Goal: Task Accomplishment & Management: Complete application form

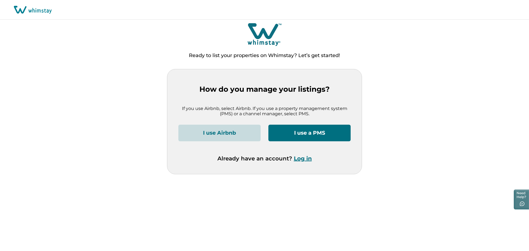
click at [296, 134] on button "I use a PMS" at bounding box center [309, 133] width 82 height 17
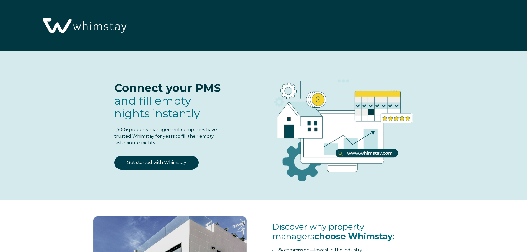
select select "CA"
select select "Standard"
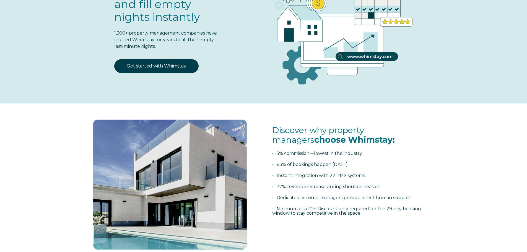
scroll to position [92, 0]
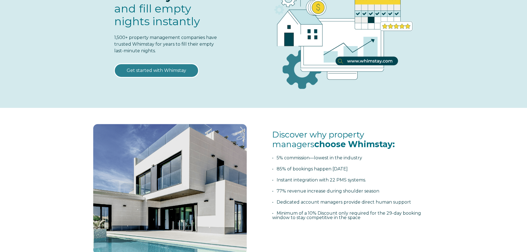
click at [169, 75] on link "Get started with Whimstay" at bounding box center [156, 71] width 84 height 14
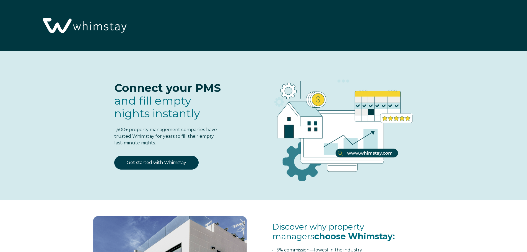
select select "CA"
select select "Standard"
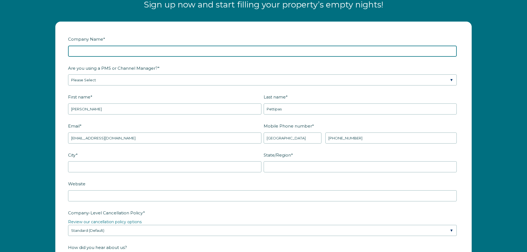
click at [86, 48] on input "Company Name *" at bounding box center [262, 51] width 389 height 11
type input "Falls Lake Retreats"
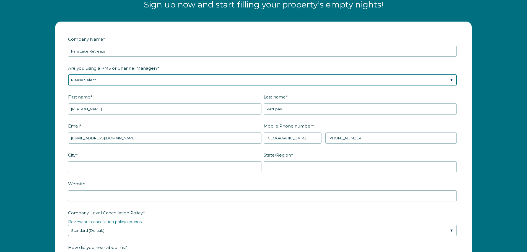
click at [107, 78] on select "Please Select Barefoot BookingPal Boost Brightside CiiRUS Escapia Guesty Hostaw…" at bounding box center [262, 79] width 389 height 11
select select "Hostaway"
click at [68, 74] on select "Please Select Barefoot BookingPal Boost Brightside CiiRUS Escapia Guesty Hostaw…" at bounding box center [262, 79] width 389 height 11
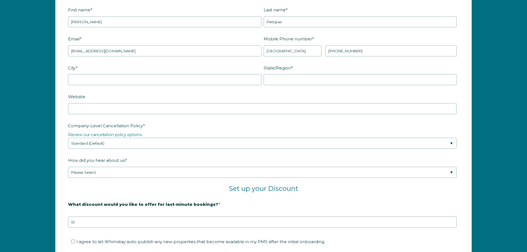
scroll to position [817, 0]
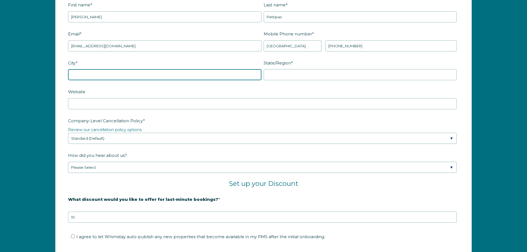
click at [111, 73] on input "City *" at bounding box center [165, 74] width 194 height 11
type input "Bedford"
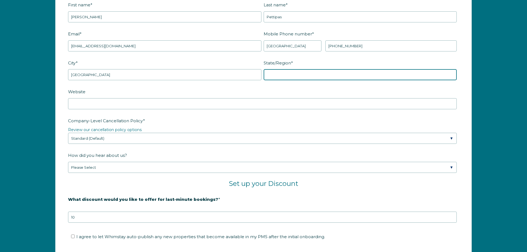
type input "NS"
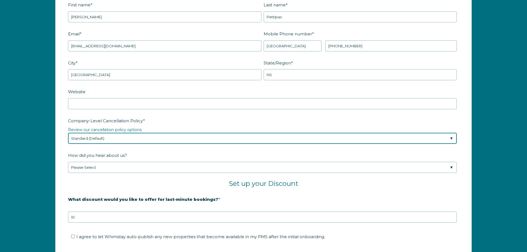
click at [112, 137] on select "Please Select Partial Standard (Default) Moderate Strict" at bounding box center [262, 138] width 389 height 11
select select "Strict"
click at [68, 133] on select "Please Select Partial Standard (Default) Moderate Strict" at bounding box center [262, 138] width 389 height 11
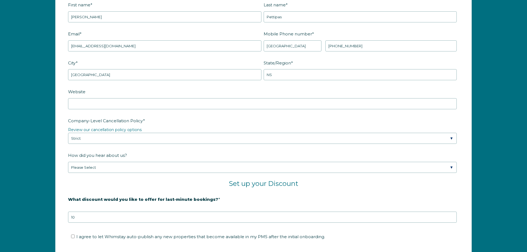
click at [69, 155] on span "How did you hear about us?" at bounding box center [97, 155] width 59 height 9
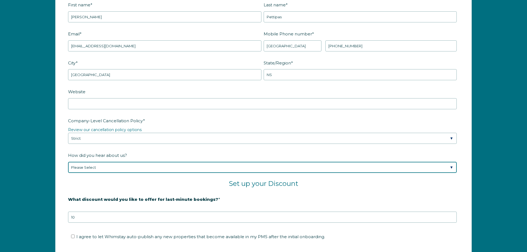
click at [69, 162] on select "Please Select Found Whimstay through a Google search Spoke to a Whimstay salesp…" at bounding box center [262, 167] width 389 height 11
click at [78, 164] on select "Please Select Found Whimstay through a Google search Spoke to a Whimstay salesp…" at bounding box center [262, 167] width 389 height 11
select select "Social Media"
click at [68, 162] on select "Please Select Found Whimstay through a Google search Spoke to a Whimstay salesp…" at bounding box center [262, 167] width 389 height 11
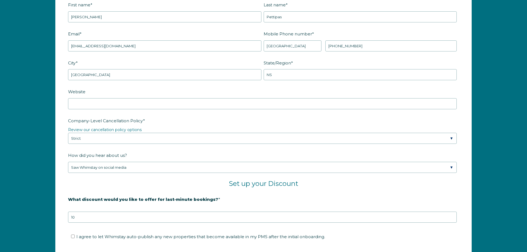
click at [69, 184] on h2 "Set up your Discount" at bounding box center [263, 184] width 391 height 8
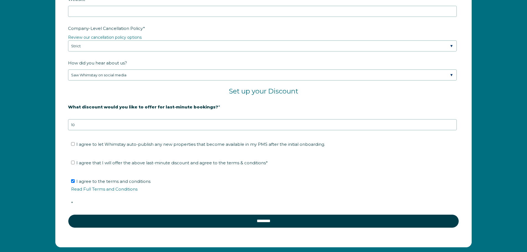
click at [73, 146] on label "I agree to let Whimstay auto-publish any new properties that become available i…" at bounding box center [198, 144] width 254 height 5
click at [73, 146] on input "I agree to let Whimstay auto-publish any new properties that become available i…" at bounding box center [73, 144] width 4 height 4
checkbox input "true"
click at [73, 163] on input "I agree that I will offer the above last-minute discount and agree to the terms…" at bounding box center [73, 163] width 4 height 4
checkbox input "true"
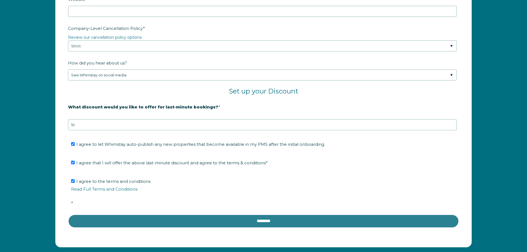
click at [230, 220] on input "********" at bounding box center [263, 221] width 391 height 13
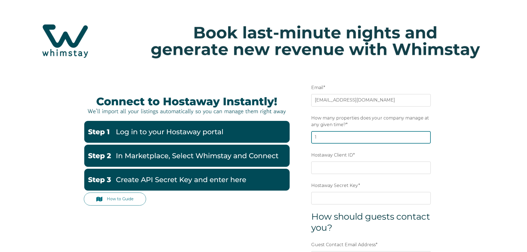
click at [424, 136] on input "1" at bounding box center [371, 137] width 120 height 12
type input "2"
click at [424, 136] on input "2" at bounding box center [371, 137] width 120 height 12
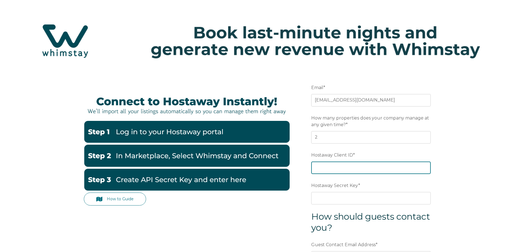
click at [339, 169] on input "Hostaway Client ID *" at bounding box center [371, 168] width 120 height 12
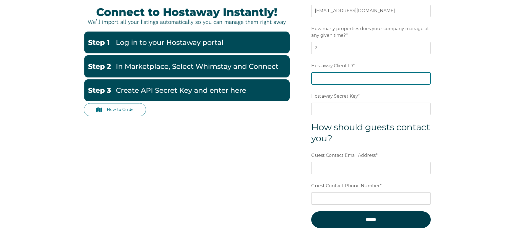
scroll to position [92, 0]
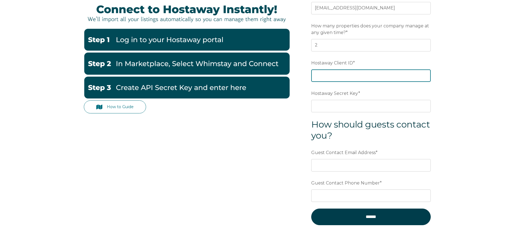
click at [332, 73] on input "Hostaway Client ID *" at bounding box center [371, 75] width 120 height 12
type input "39903"
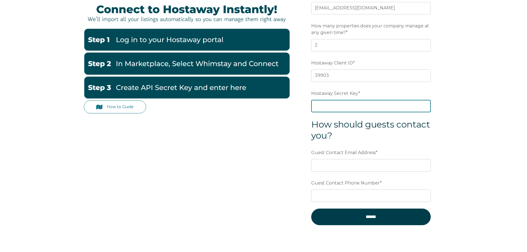
click at [340, 107] on input "Hostaway Secret Key *" at bounding box center [371, 106] width 120 height 12
type input "5728f8b53e643e1ffeb6f636fdde0ee163dc36e028eeefa9e97714191ca59bd7"
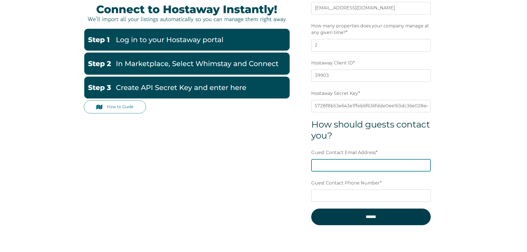
click at [336, 167] on input "Guest Contact Email Address *" at bounding box center [371, 165] width 120 height 12
type input "brendanpettipas@gmail.com"
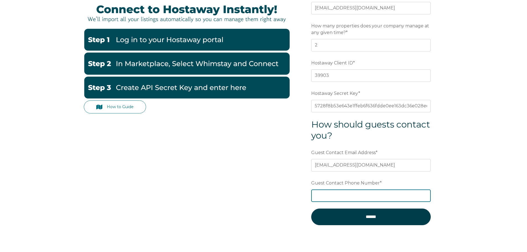
click at [344, 194] on input "Guest Contact Phone Number *" at bounding box center [371, 196] width 120 height 12
type input "9024403624"
click at [302, 211] on form "Email * brendanpettipas@gmail.com Preferred language SDR How many properties do…" at bounding box center [371, 111] width 145 height 266
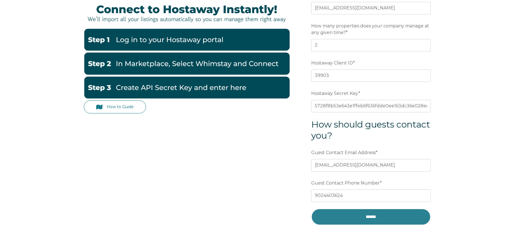
click at [346, 219] on input "******" at bounding box center [371, 217] width 120 height 17
